Goal: Task Accomplishment & Management: Manage account settings

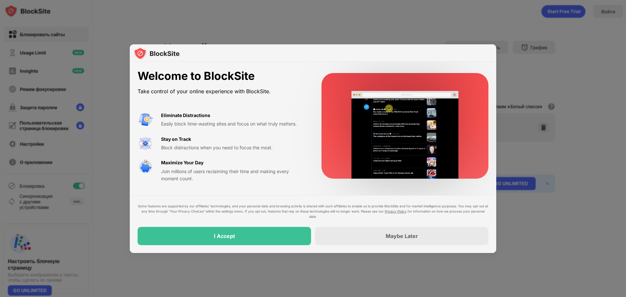
drag, startPoint x: 384, startPoint y: 246, endPoint x: 376, endPoint y: 244, distance: 8.7
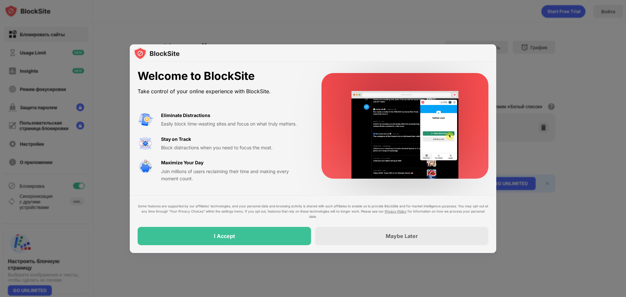
click at [384, 246] on div "Some features are supported by our affiliates’ technologies, and your personal …" at bounding box center [313, 224] width 366 height 58
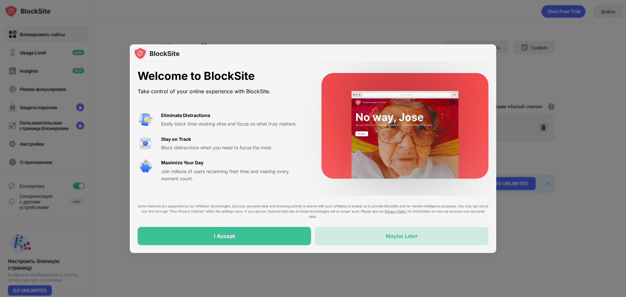
click at [369, 236] on div "Maybe Later" at bounding box center [401, 236] width 173 height 18
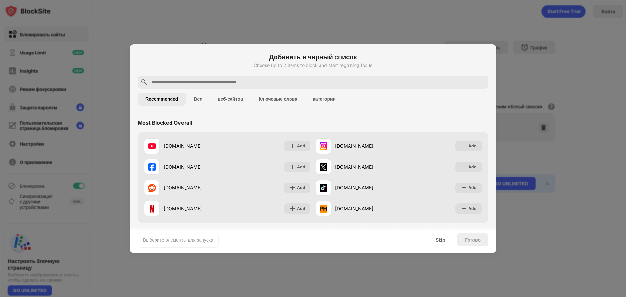
click at [204, 75] on div "Добавить в черный список Choose up to 2 items to block and start regaining focus" at bounding box center [313, 63] width 351 height 23
click at [205, 79] on input "text" at bounding box center [318, 82] width 335 height 8
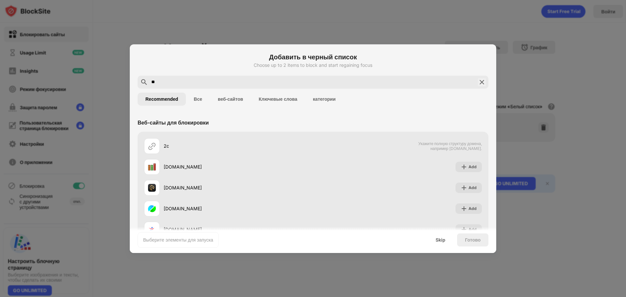
click at [204, 89] on div "Recommended Все веб-сайтов Ключевые слова категории" at bounding box center [313, 99] width 351 height 21
click at [210, 81] on input "**" at bounding box center [313, 82] width 325 height 8
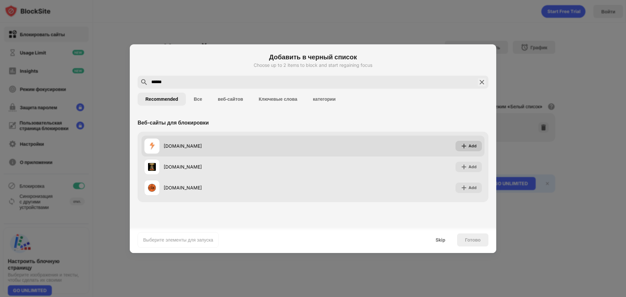
type input "******"
click at [470, 146] on div "Add" at bounding box center [472, 146] width 8 height 7
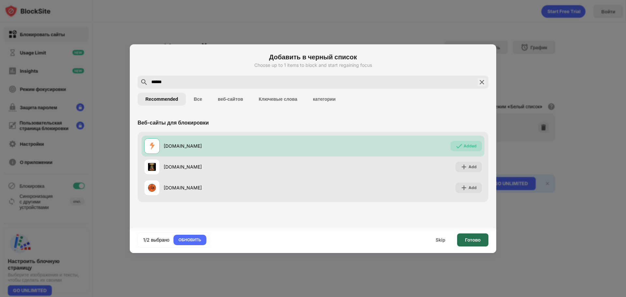
click at [468, 240] on div "Готово" at bounding box center [473, 239] width 16 height 5
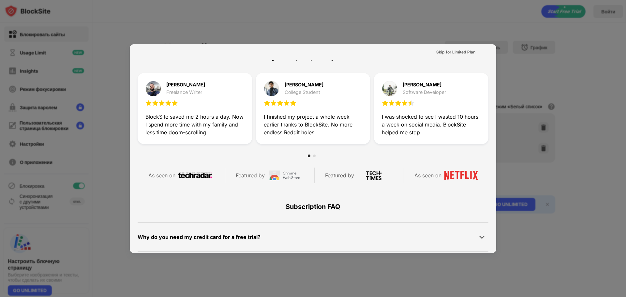
scroll to position [318, 0]
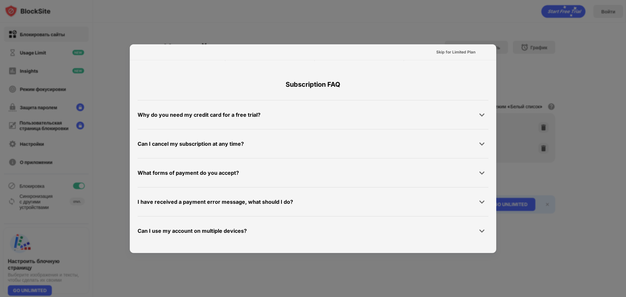
click at [373, 264] on div at bounding box center [313, 148] width 626 height 297
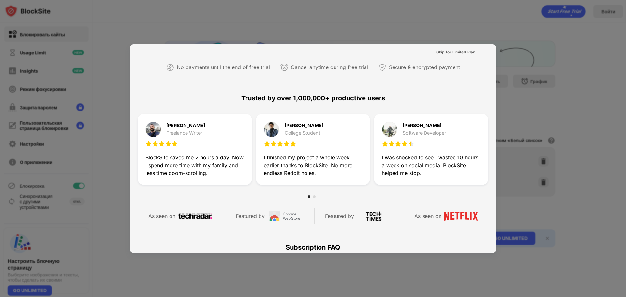
scroll to position [0, 0]
